Goal: Understand process/instructions: Understand process/instructions

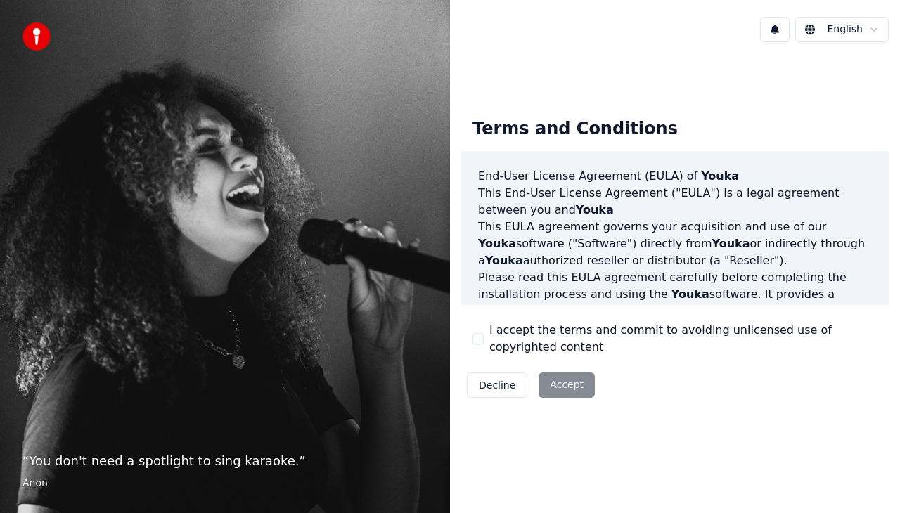
click at [560, 387] on div "Decline Accept" at bounding box center [530, 385] width 139 height 37
click at [564, 384] on div "Decline Accept" at bounding box center [530, 385] width 139 height 37
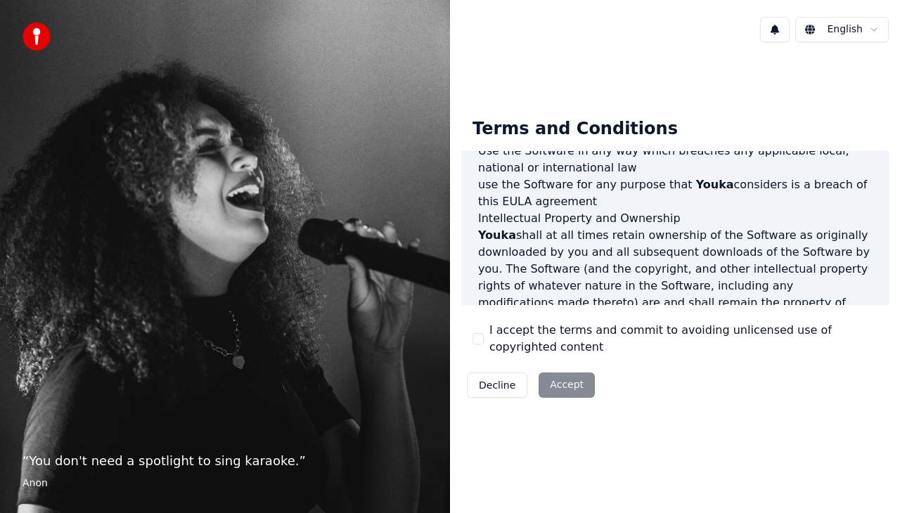
scroll to position [1010, 0]
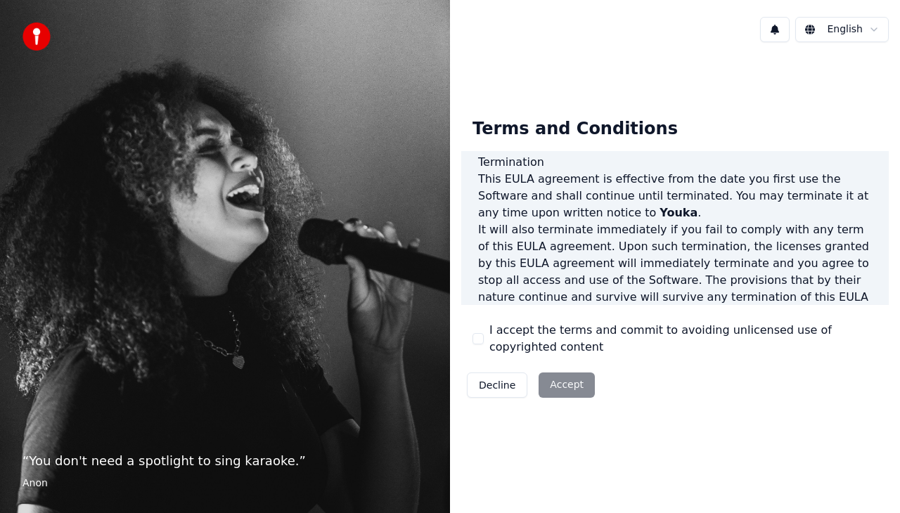
click at [570, 384] on div "Decline Accept" at bounding box center [530, 385] width 139 height 37
click at [674, 292] on div "End-User License Agreement ([PERSON_NAME]) of Youka This End-User License Agree…" at bounding box center [675, 228] width 428 height 154
click at [567, 395] on div "Decline Accept" at bounding box center [530, 385] width 139 height 37
click at [554, 392] on div "Decline Accept" at bounding box center [530, 385] width 139 height 37
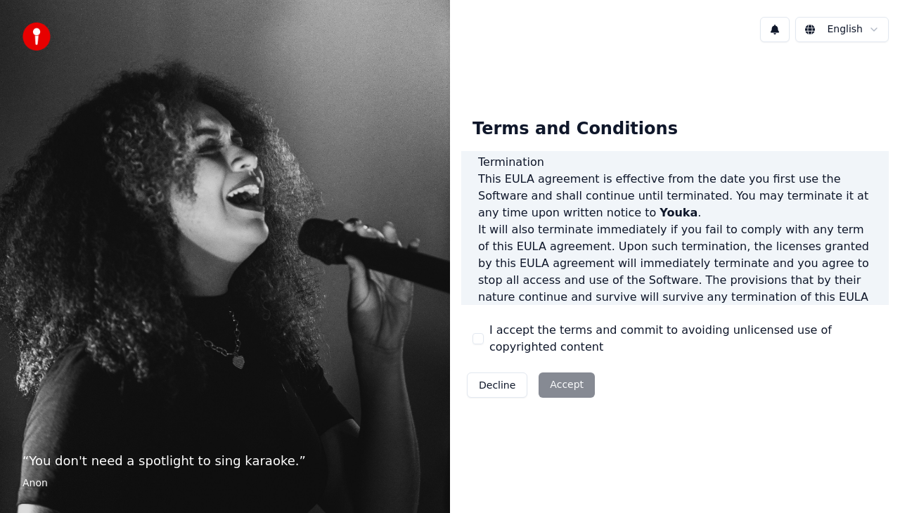
click at [821, 115] on div "Terms and Conditions End-User License Agreement ([PERSON_NAME]) of Youka This E…" at bounding box center [675, 255] width 428 height 297
click at [498, 442] on div "Terms and Conditions End-User License Agreement ([PERSON_NAME]) of Youka This E…" at bounding box center [675, 255] width 450 height 404
click at [541, 424] on div "Terms and Conditions End-User License Agreement ([PERSON_NAME]) of Youka This E…" at bounding box center [675, 255] width 450 height 404
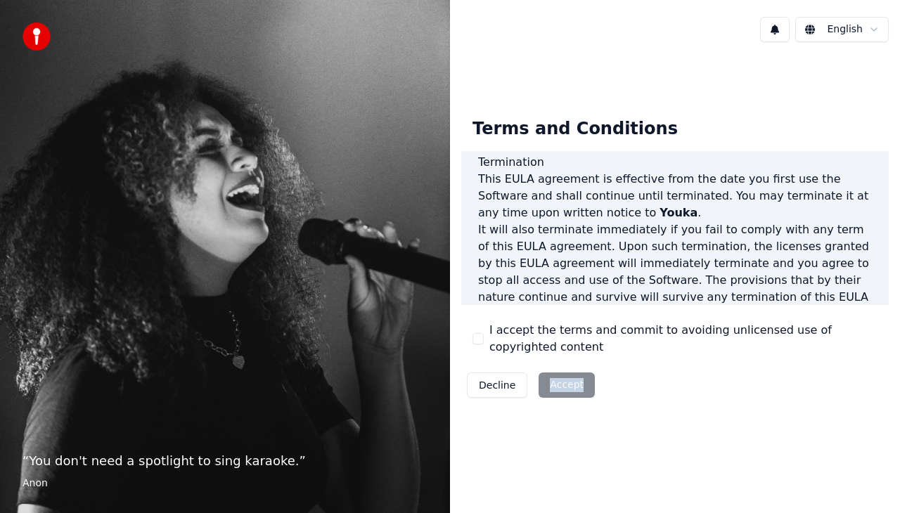
click at [541, 424] on div "Terms and Conditions End-User License Agreement ([PERSON_NAME]) of Youka This E…" at bounding box center [675, 255] width 450 height 404
click at [559, 390] on div "Decline Accept" at bounding box center [530, 385] width 139 height 37
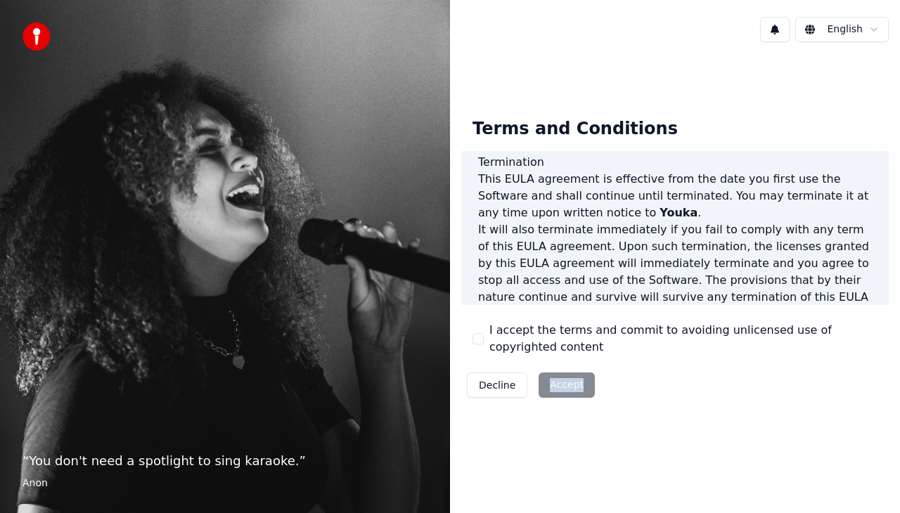
click at [563, 388] on div "Decline Accept" at bounding box center [530, 385] width 139 height 37
click at [643, 357] on div "Terms and Conditions End-User License Agreement ([PERSON_NAME]) of Youka This E…" at bounding box center [675, 255] width 428 height 297
click at [831, 340] on p "This [PERSON_NAME] agreement, and any dispute arising out of or in connection w…" at bounding box center [675, 365] width 394 height 51
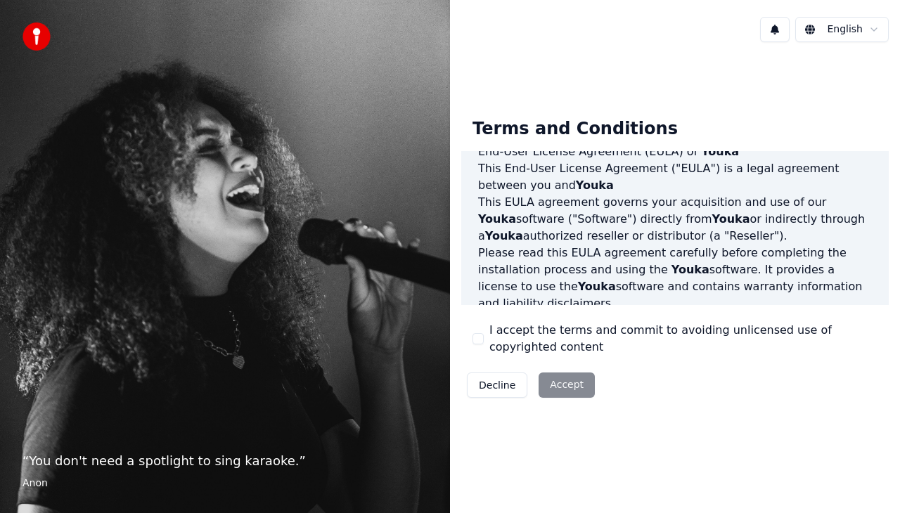
scroll to position [0, 0]
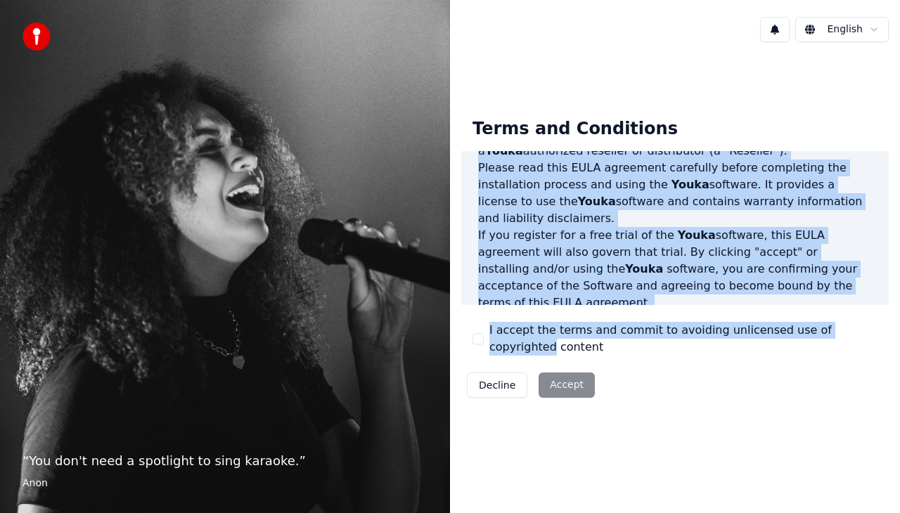
drag, startPoint x: 876, startPoint y: 177, endPoint x: 871, endPoint y: 323, distance: 145.7
click at [871, 323] on div "Terms and Conditions End-User License Agreement ([PERSON_NAME]) of Youka This E…" at bounding box center [675, 255] width 428 height 297
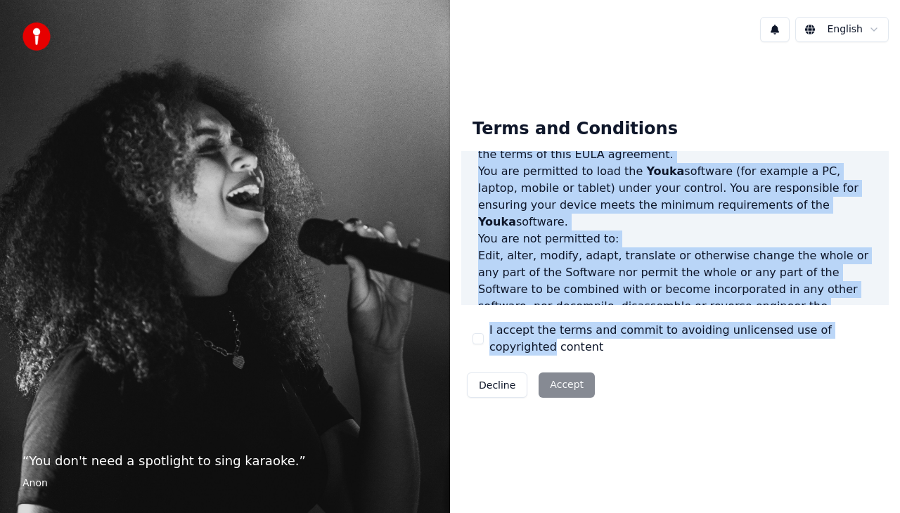
scroll to position [1010, 0]
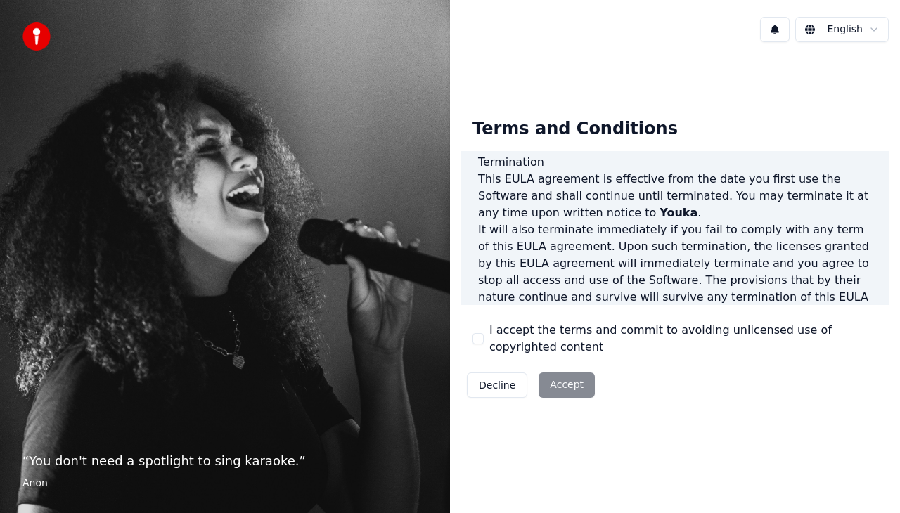
click at [800, 371] on div "Terms and Conditions End-User License Agreement ([PERSON_NAME]) of Youka This E…" at bounding box center [675, 255] width 428 height 297
click at [565, 385] on div "Decline Accept" at bounding box center [530, 385] width 139 height 37
click at [554, 379] on div "Decline Accept" at bounding box center [530, 385] width 139 height 37
click at [563, 390] on div "Decline Accept" at bounding box center [530, 385] width 139 height 37
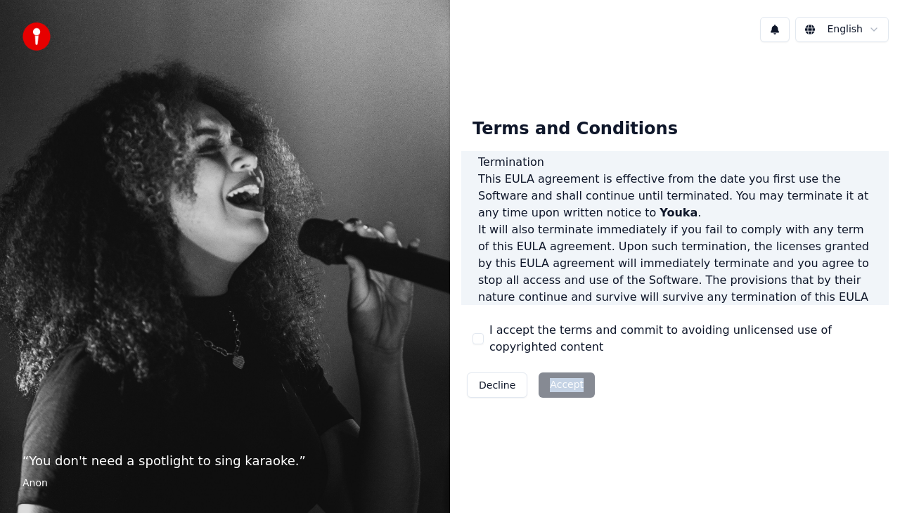
click at [563, 390] on div "Decline Accept" at bounding box center [530, 385] width 139 height 37
click at [616, 397] on div "Terms and Conditions End-User License Agreement ([PERSON_NAME]) of Youka This E…" at bounding box center [675, 255] width 428 height 297
click at [866, 25] on html "“ You don't need a spotlight to sing karaoke. ” Anon English Terms and Conditio…" at bounding box center [450, 256] width 900 height 513
click at [568, 385] on div "Decline Accept" at bounding box center [530, 385] width 139 height 37
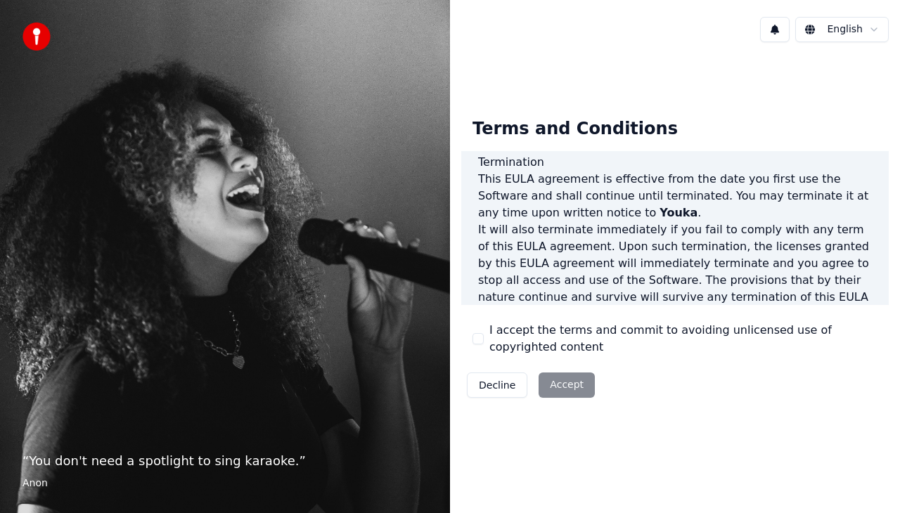
click at [487, 392] on button "Decline" at bounding box center [497, 385] width 60 height 25
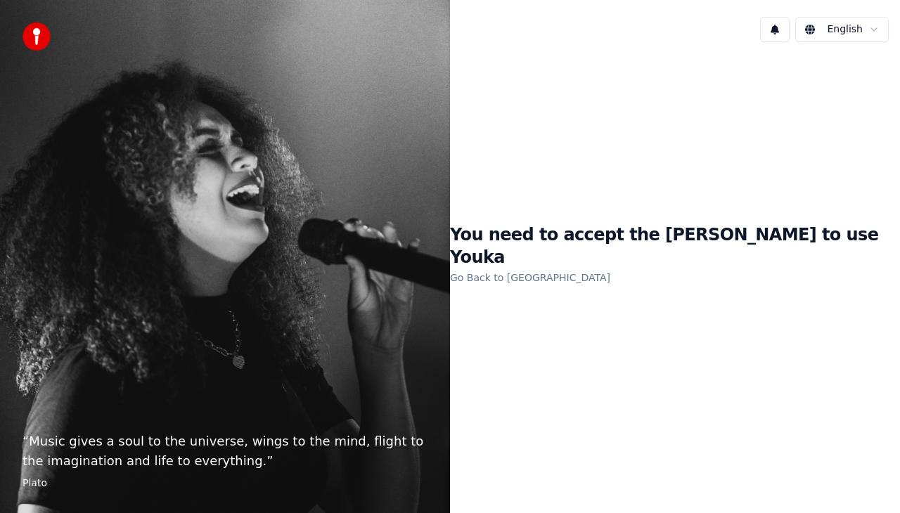
click at [565, 267] on link "Go Back to [GEOGRAPHIC_DATA]" at bounding box center [530, 278] width 160 height 23
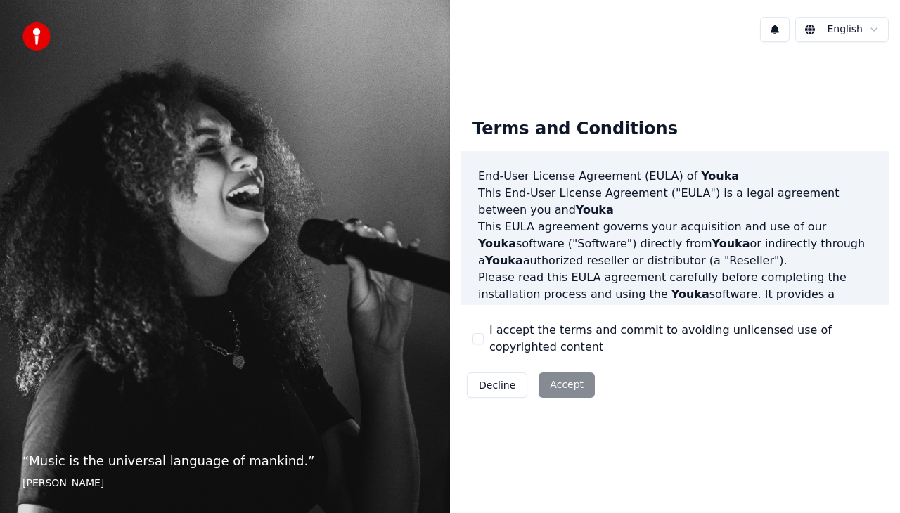
click at [570, 378] on div "Decline Accept" at bounding box center [530, 385] width 139 height 37
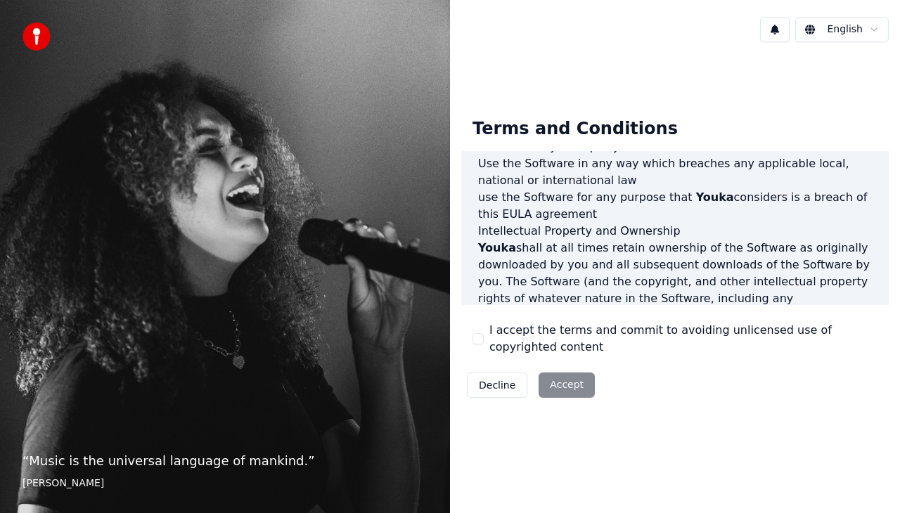
scroll to position [1010, 0]
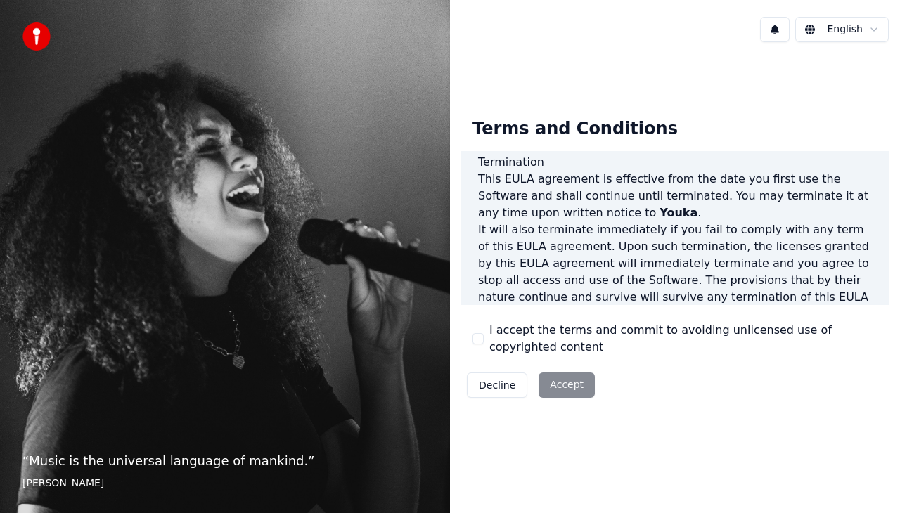
click at [560, 376] on div "Decline Accept" at bounding box center [530, 385] width 139 height 37
click at [571, 392] on div "Decline Accept" at bounding box center [530, 385] width 139 height 37
click at [579, 376] on div "Decline Accept" at bounding box center [530, 385] width 139 height 37
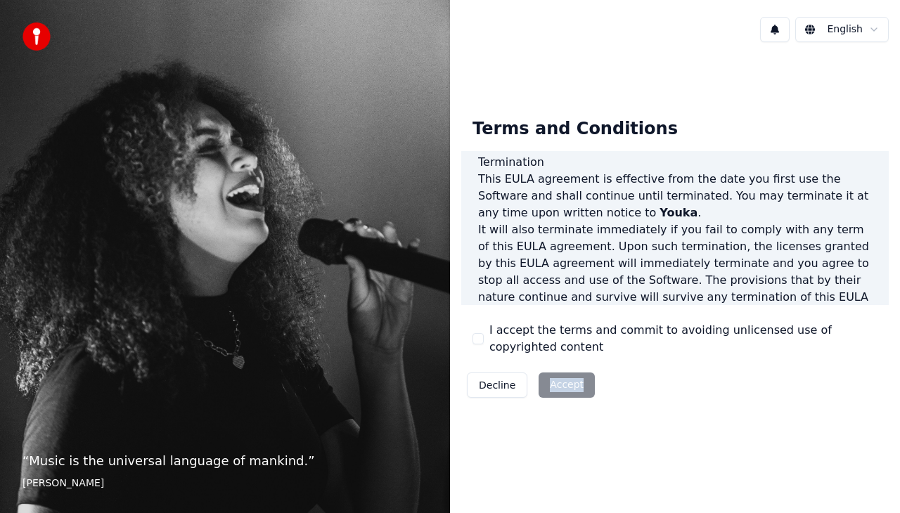
click at [579, 376] on div "Decline Accept" at bounding box center [530, 385] width 139 height 37
click at [577, 393] on div "Decline Accept" at bounding box center [530, 385] width 139 height 37
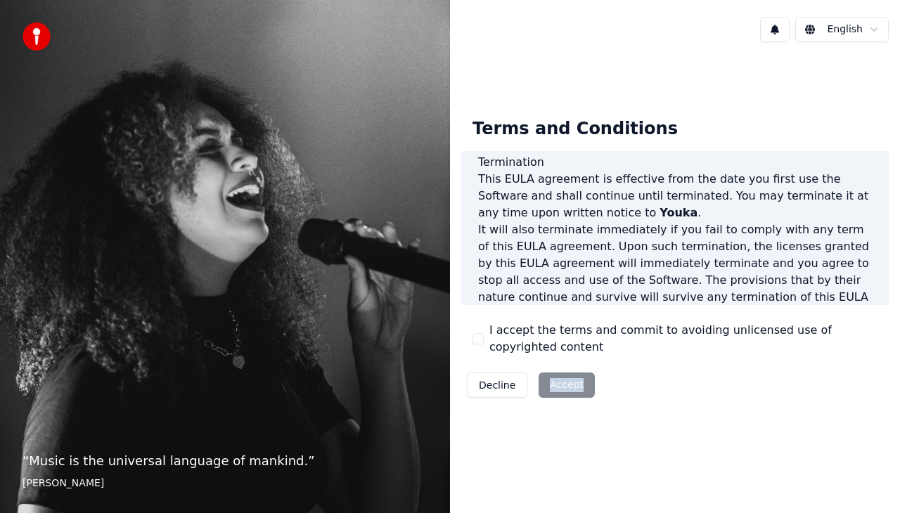
click at [553, 392] on div "Decline Accept" at bounding box center [530, 385] width 139 height 37
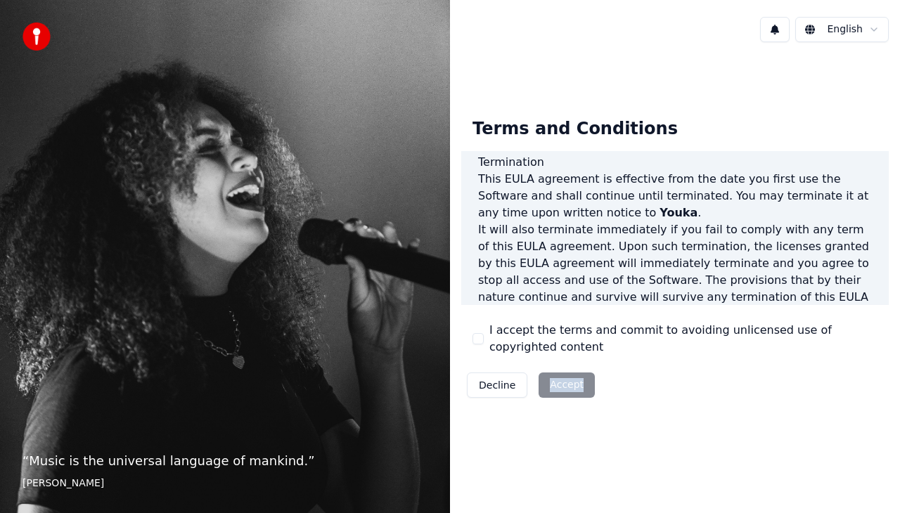
click at [553, 392] on div "Decline Accept" at bounding box center [530, 385] width 139 height 37
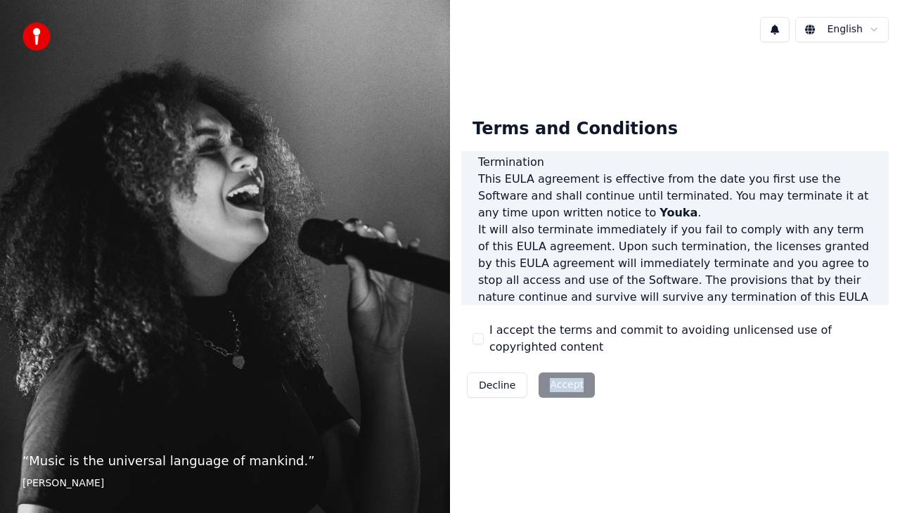
click at [553, 392] on div "Decline Accept" at bounding box center [530, 385] width 139 height 37
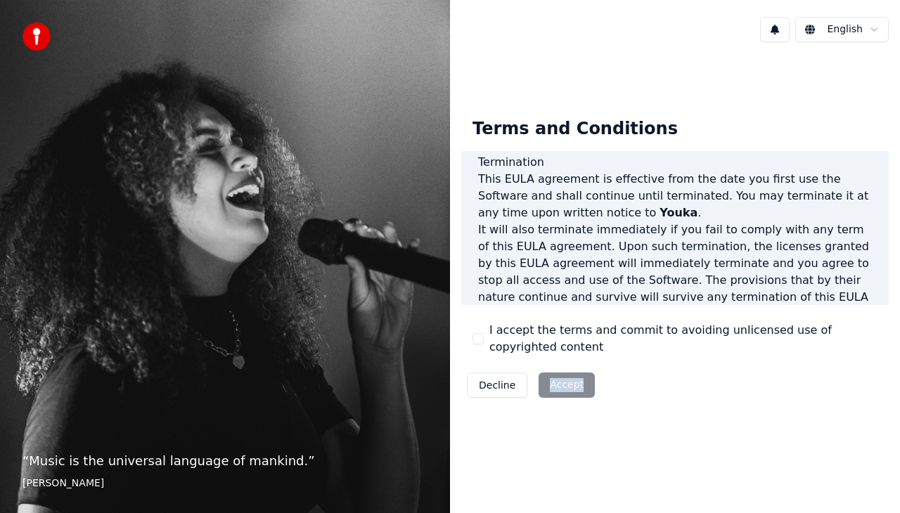
click at [553, 392] on div "Decline Accept" at bounding box center [530, 385] width 139 height 37
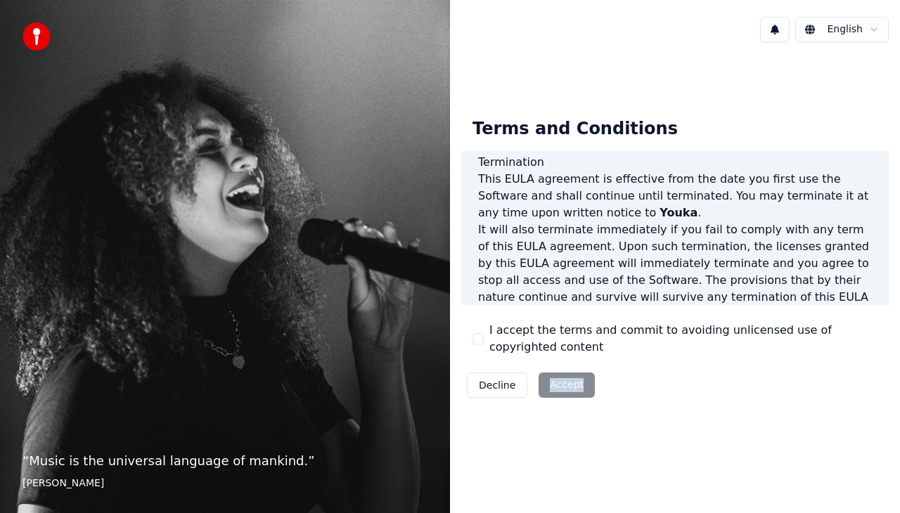
click at [553, 392] on div "Decline Accept" at bounding box center [530, 385] width 139 height 37
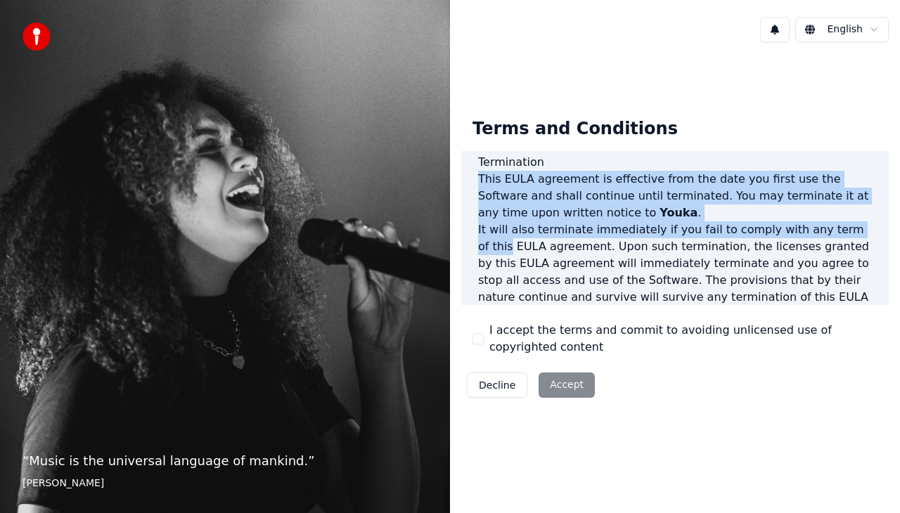
drag, startPoint x: 897, startPoint y: 70, endPoint x: 899, endPoint y: 153, distance: 83.7
click at [899, 153] on div "Terms and Conditions End-User License Agreement ([PERSON_NAME]) of Youka This E…" at bounding box center [675, 255] width 450 height 404
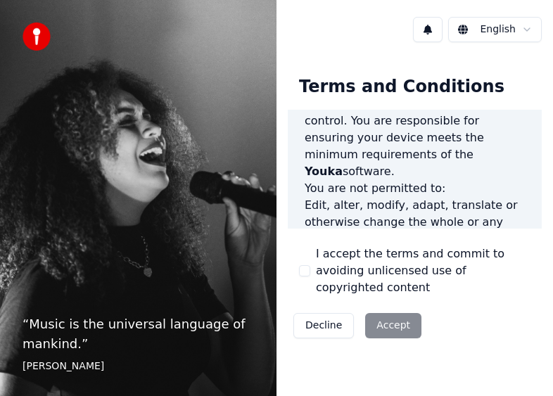
scroll to position [1805, 0]
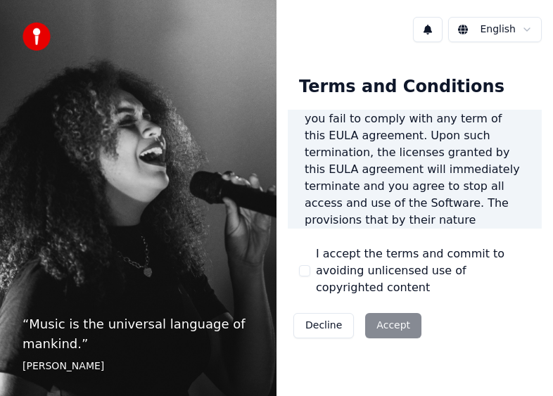
click at [465, 345] on div "English Terms and Conditions End-User License Agreement ([PERSON_NAME]) of Youk…" at bounding box center [414, 198] width 276 height 396
click at [456, 369] on div "English Terms and Conditions End-User License Agreement ([PERSON_NAME]) of Youk…" at bounding box center [414, 198] width 276 height 396
click at [529, 83] on div "Terms and Conditions End-User License Agreement ([PERSON_NAME]) of Youka This E…" at bounding box center [415, 204] width 254 height 279
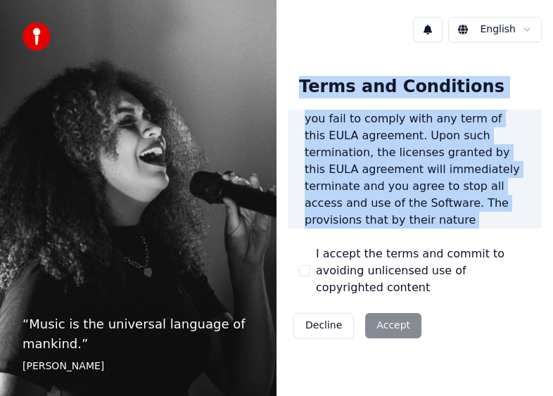
drag, startPoint x: 529, startPoint y: 83, endPoint x: 539, endPoint y: 32, distance: 52.3
click at [539, 32] on div "English Terms and Conditions End-User License Agreement ([PERSON_NAME]) of Youk…" at bounding box center [414, 198] width 276 height 396
